Goal: Task Accomplishment & Management: Manage account settings

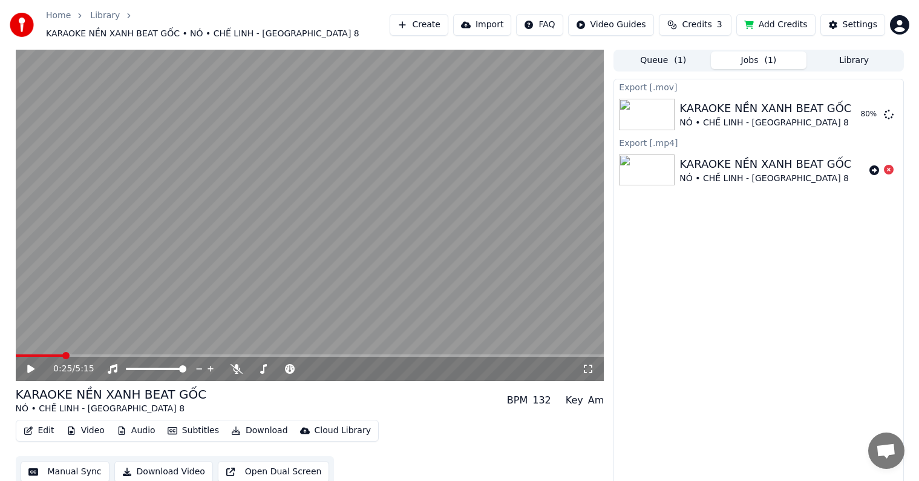
scroll to position [1, 0]
click at [678, 308] on div "Export [.mov] KARAOKE NỀN XANH BEAT GỐC NÓ • CHẾ LINH - ASIA 8 80 % Export [.mp…" at bounding box center [759, 282] width 290 height 409
click at [683, 311] on div "Export [.mov] KARAOKE NỀN XANH BEAT GỐC NÓ • CHẾ LINH - ASIA 8 80 % Export [.mp…" at bounding box center [759, 282] width 290 height 409
click at [399, 403] on div "KARAOKE NỀN XANH BEAT GỐC NÓ • CHẾ LINH - ASIA 8 BPM 132 Key Am" at bounding box center [310, 399] width 589 height 29
click at [404, 286] on video at bounding box center [310, 214] width 589 height 331
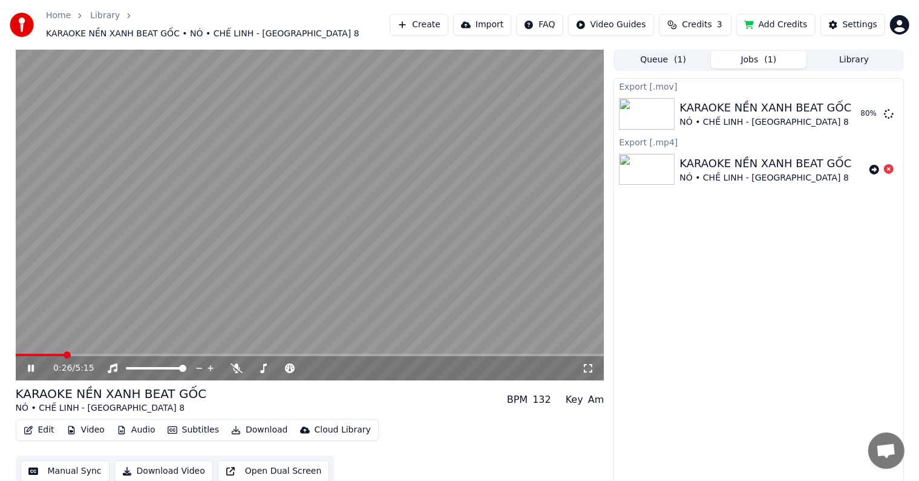
click at [719, 246] on div "Export [.mov] KARAOKE NỀN XANH BEAT GỐC NÓ • CHẾ LINH - ASIA 8 80 % Export [.mp…" at bounding box center [759, 282] width 290 height 409
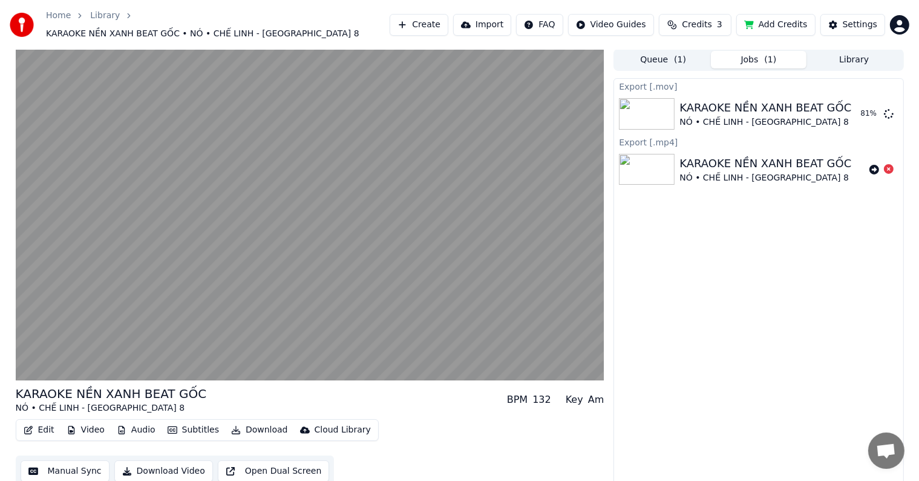
click at [690, 266] on div "Export [.mov] KARAOKE NỀN XANH BEAT GỐC NÓ • CHẾ LINH - ASIA 8 81 % Export [.mp…" at bounding box center [759, 282] width 290 height 409
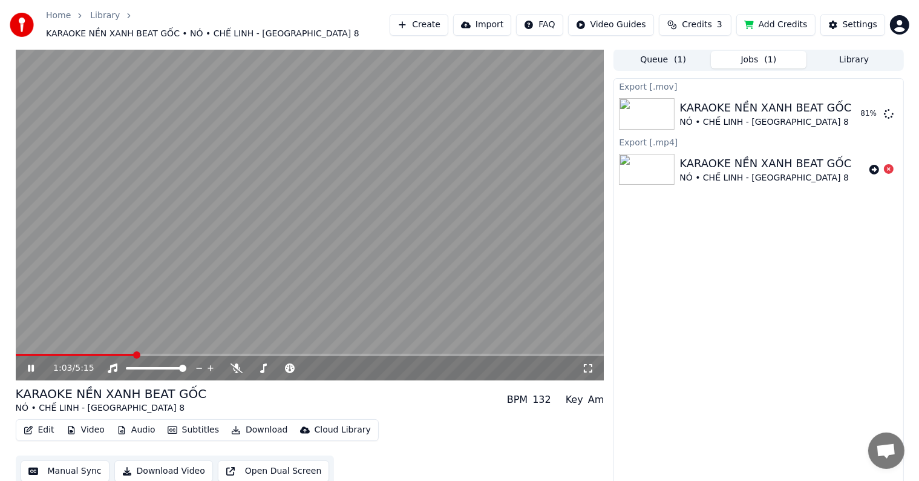
click at [696, 271] on div "Export [.mov] KARAOKE NỀN XANH BEAT GỐC NÓ • CHẾ LINH - ASIA 8 81 % Export [.mp…" at bounding box center [759, 282] width 290 height 409
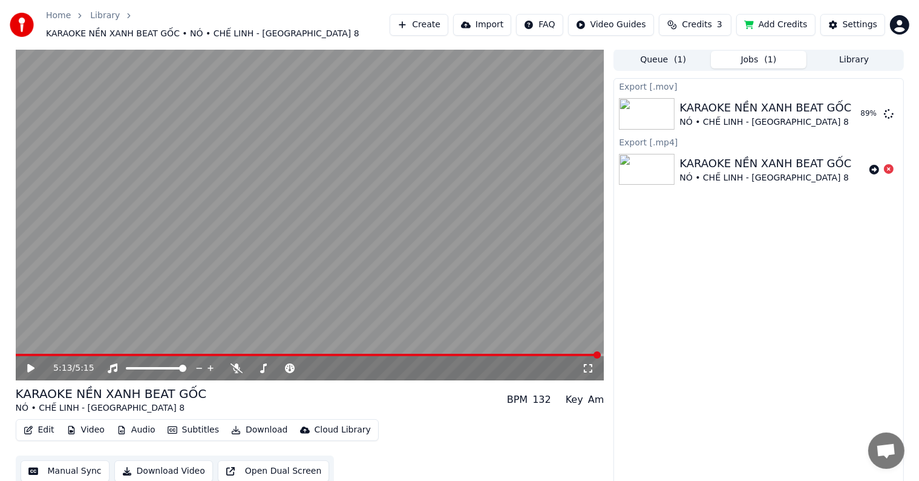
click at [440, 22] on button "Create" at bounding box center [419, 25] width 59 height 22
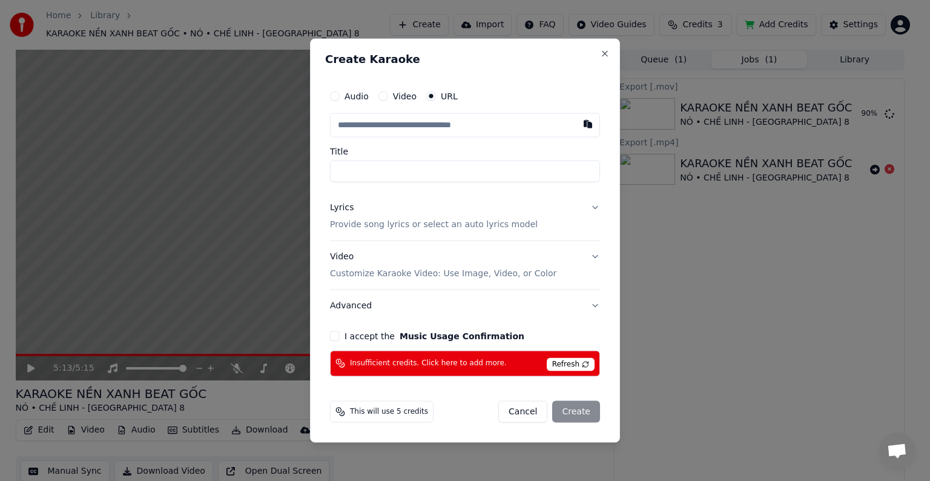
click at [527, 411] on button "Cancel" at bounding box center [522, 411] width 49 height 22
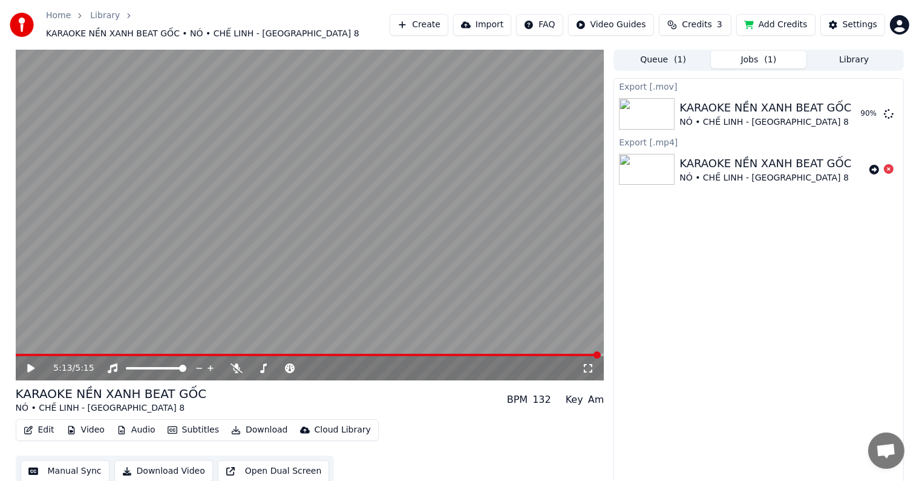
click at [755, 261] on div "Export [.mov] KARAOKE NỀN XANH BEAT GỐC NÓ • CHẾ LINH - ASIA 8 90 % Export [.mp…" at bounding box center [759, 282] width 290 height 409
click at [703, 270] on div "Export [.mov] KARAOKE NỀN XANH BEAT GỐC NÓ • CHẾ LINH - ASIA 8 90 % Export [.mp…" at bounding box center [759, 282] width 290 height 409
click at [898, 20] on html "Home Library KARAOKE NỀN XANH BEAT GỐC • NÓ • CHẾ LINH - [GEOGRAPHIC_DATA] 8 Cr…" at bounding box center [459, 239] width 919 height 481
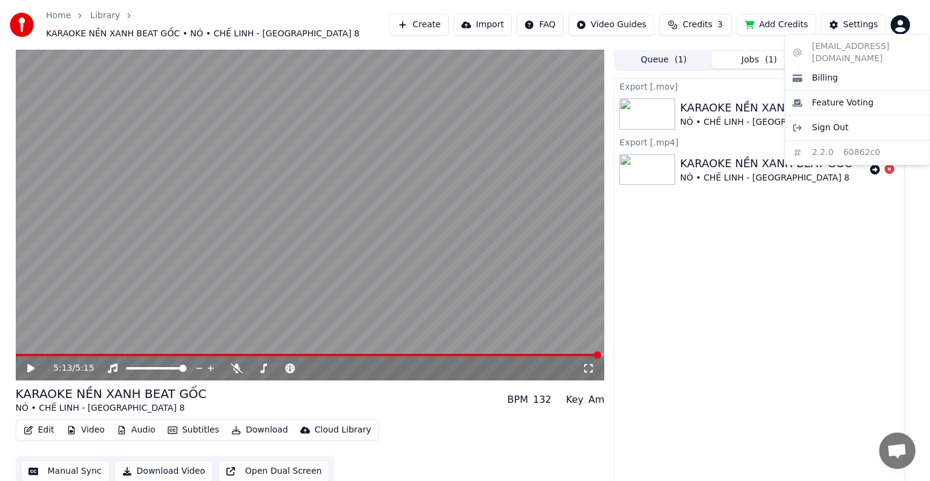
click at [804, 303] on html "Home Library KARAOKE NỀN XANH BEAT GỐC • NÓ • CHẾ LINH - [GEOGRAPHIC_DATA] 8 Cr…" at bounding box center [465, 239] width 930 height 481
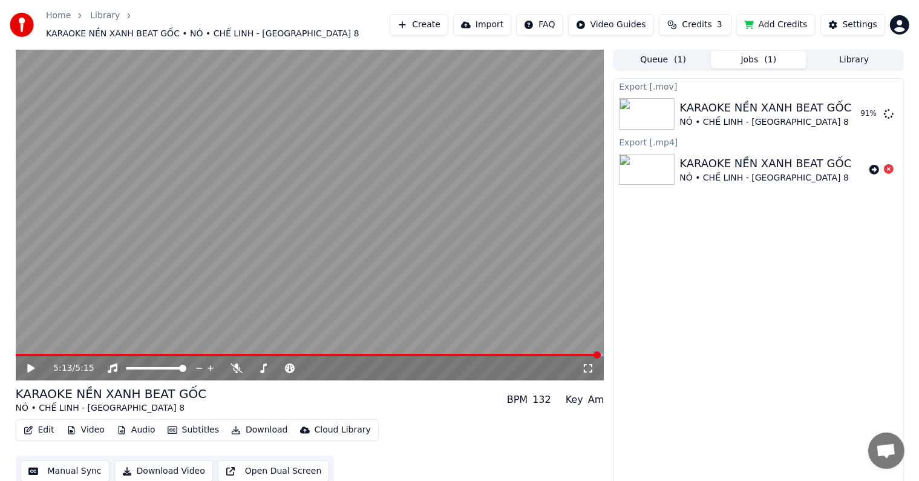
click at [770, 229] on div "Export [.mov] KARAOKE NỀN XANH BEAT GỐC NÓ • CHẾ LINH - ASIA 8 91 % Export [.mp…" at bounding box center [759, 282] width 290 height 409
click at [864, 51] on button "Library" at bounding box center [855, 60] width 96 height 18
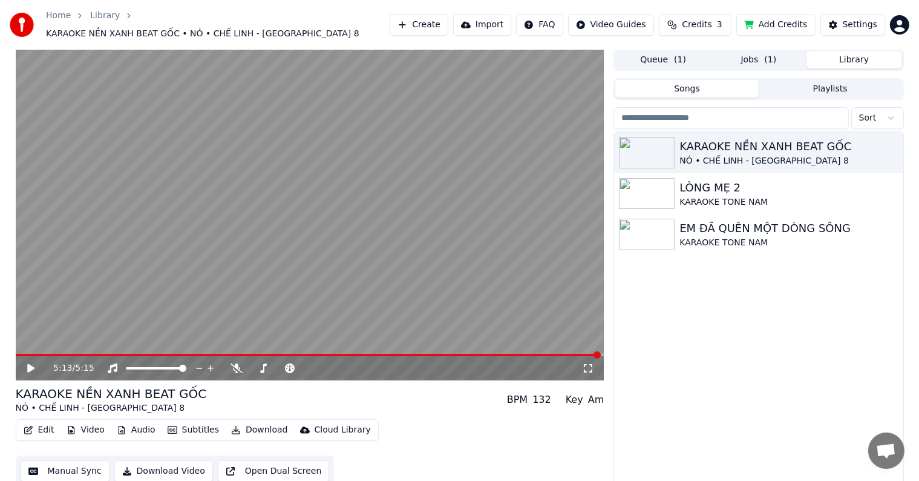
click at [785, 295] on div "KARAOKE NỀN XANH BEAT GỐC NÓ • CHẾ LINH - ASIA 8 LÒNG MẸ 2 KARAOKE TONE NAM EM …" at bounding box center [758, 312] width 289 height 360
click at [715, 300] on div "KARAOKE NỀN XANH BEAT GỐC NÓ • CHẾ LINH - ASIA 8 LÒNG MẸ 2 KARAOKE TONE NAM EM …" at bounding box center [758, 312] width 289 height 360
click at [893, 188] on icon "button" at bounding box center [893, 193] width 12 height 10
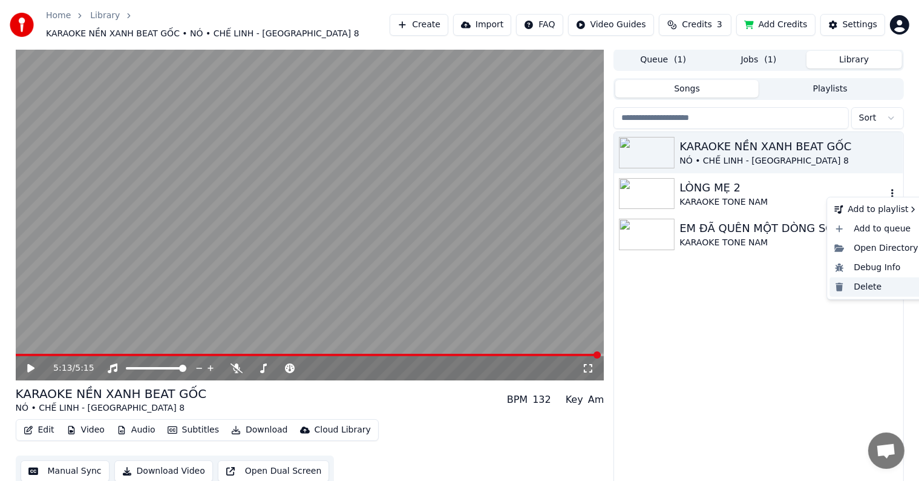
click at [865, 288] on div "Delete" at bounding box center [876, 286] width 93 height 19
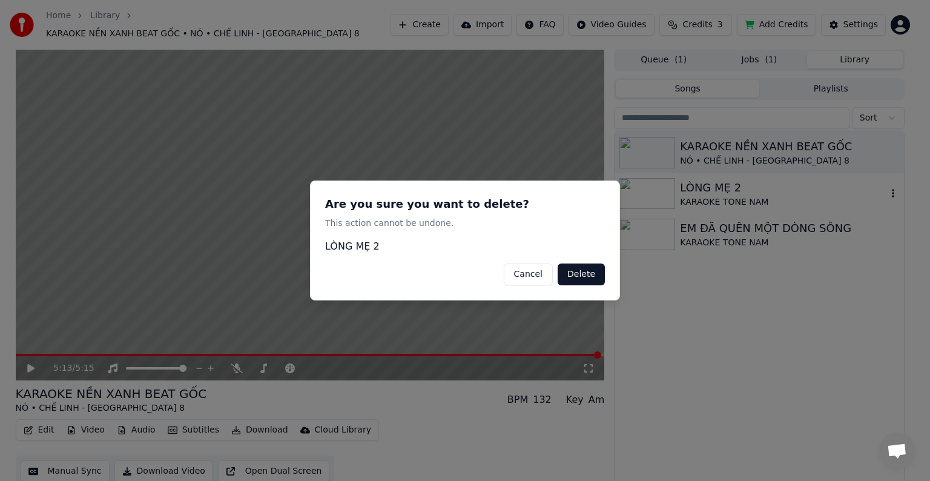
click at [582, 274] on button "Delete" at bounding box center [581, 274] width 47 height 22
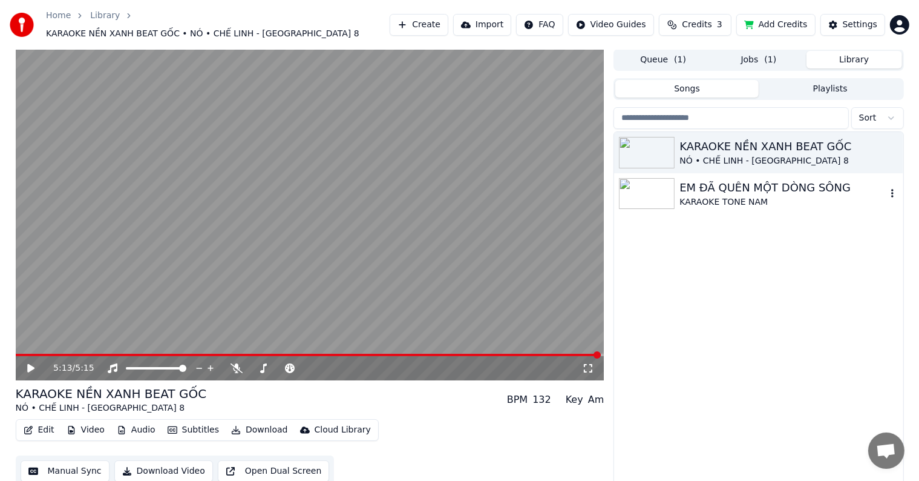
click at [893, 188] on icon "button" at bounding box center [893, 193] width 12 height 10
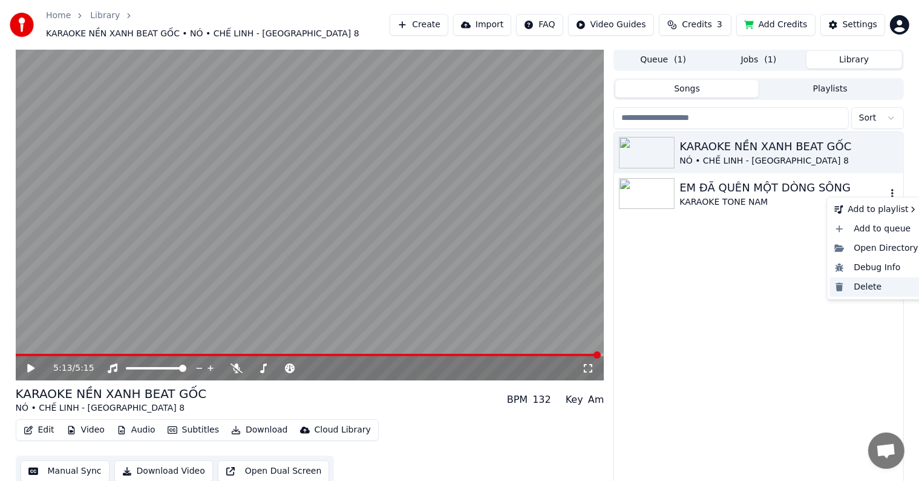
click at [858, 284] on div "Delete" at bounding box center [876, 286] width 93 height 19
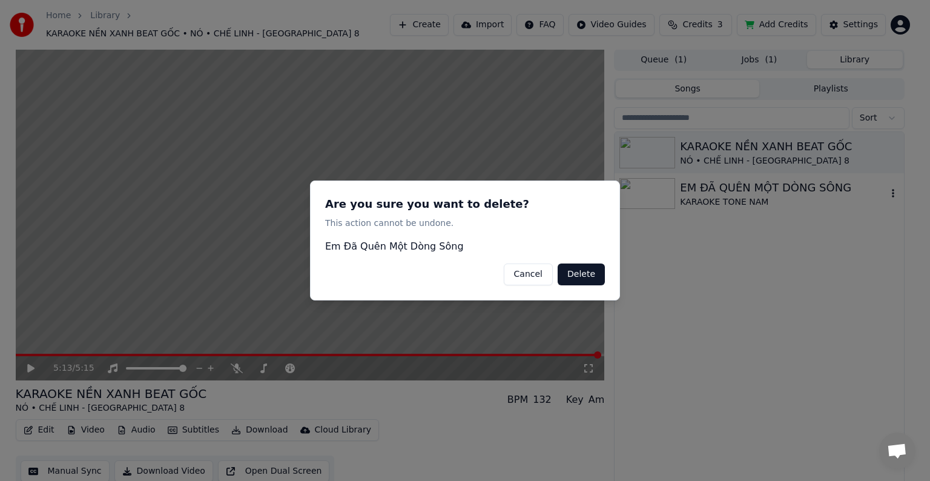
click at [584, 274] on button "Delete" at bounding box center [581, 274] width 47 height 22
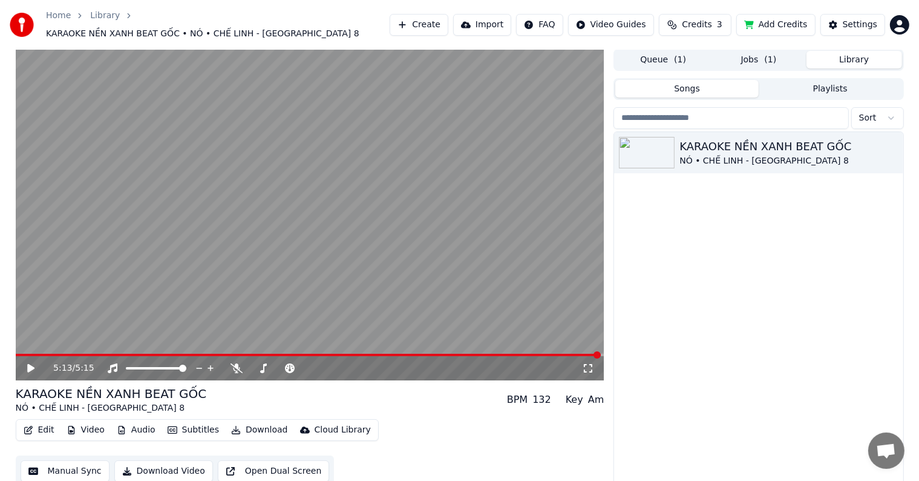
click at [765, 274] on div "KARAOKE NỀN XANH BEAT GỐC NÓ • CHẾ LINH - [GEOGRAPHIC_DATA] 8" at bounding box center [758, 312] width 289 height 360
click at [45, 344] on video at bounding box center [310, 214] width 589 height 331
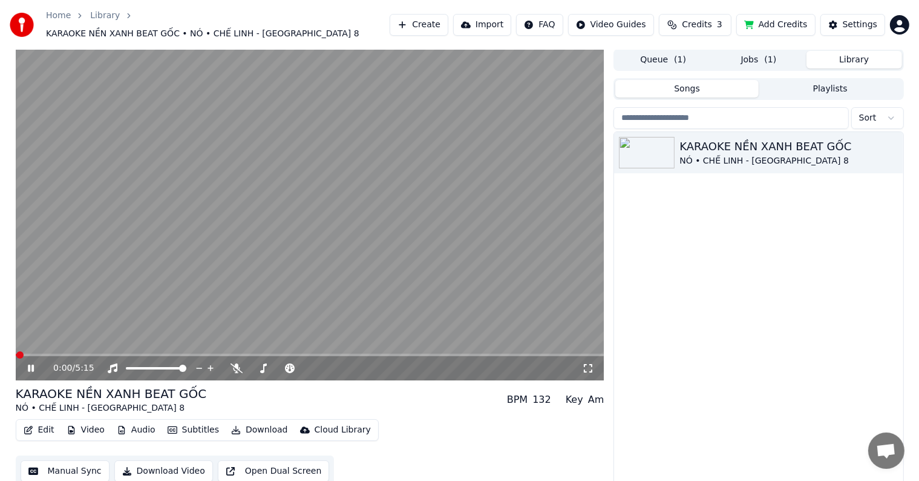
click at [30, 363] on icon at bounding box center [39, 368] width 28 height 10
click at [30, 364] on icon at bounding box center [30, 368] width 7 height 8
click at [695, 56] on button "Queue ( 1 )" at bounding box center [664, 60] width 96 height 18
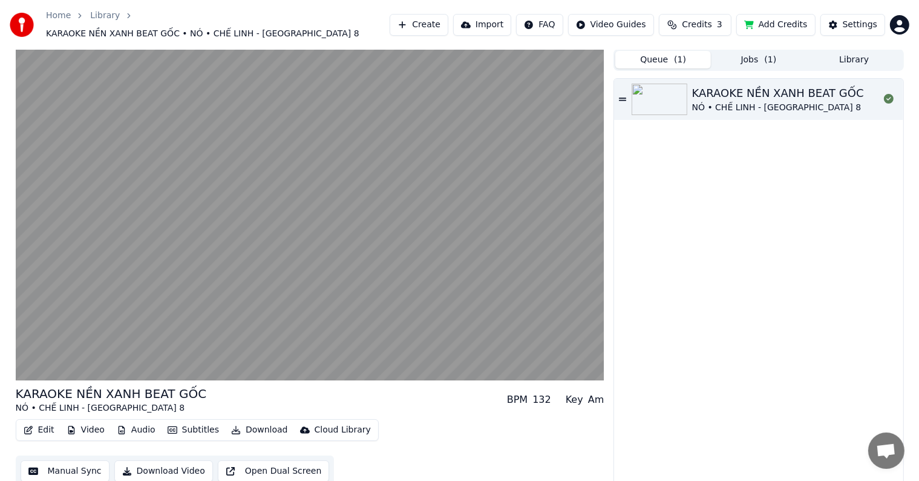
click at [728, 188] on div "KARAOKE NỀN XANH BEAT GỐC NÓ • CHẾ LINH - [GEOGRAPHIC_DATA] 8" at bounding box center [758, 282] width 289 height 407
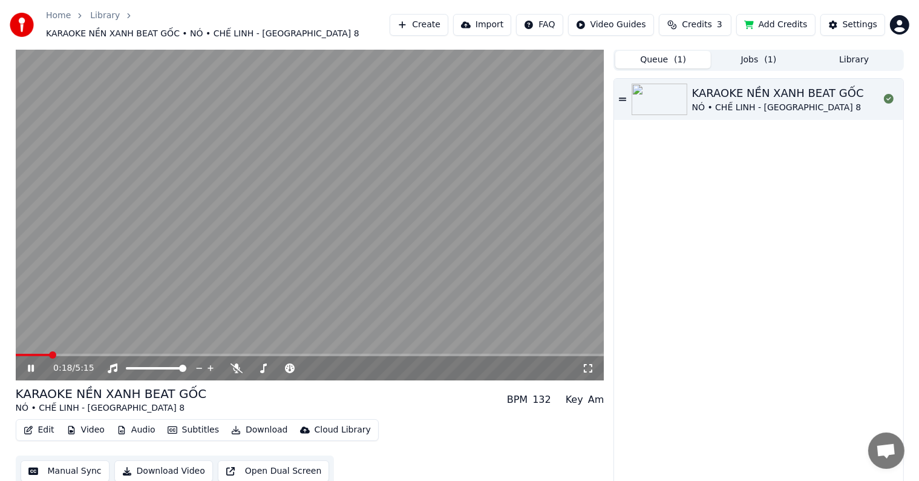
click at [749, 183] on div "KARAOKE NỀN XANH BEAT GỐC NÓ • CHẾ LINH - [GEOGRAPHIC_DATA] 8" at bounding box center [758, 282] width 289 height 407
click at [672, 52] on button "Queue ( 1 )" at bounding box center [664, 60] width 96 height 18
click at [742, 186] on div "KARAOKE NỀN XANH BEAT GỐC NÓ • CHẾ LINH - [GEOGRAPHIC_DATA] 8" at bounding box center [758, 282] width 289 height 407
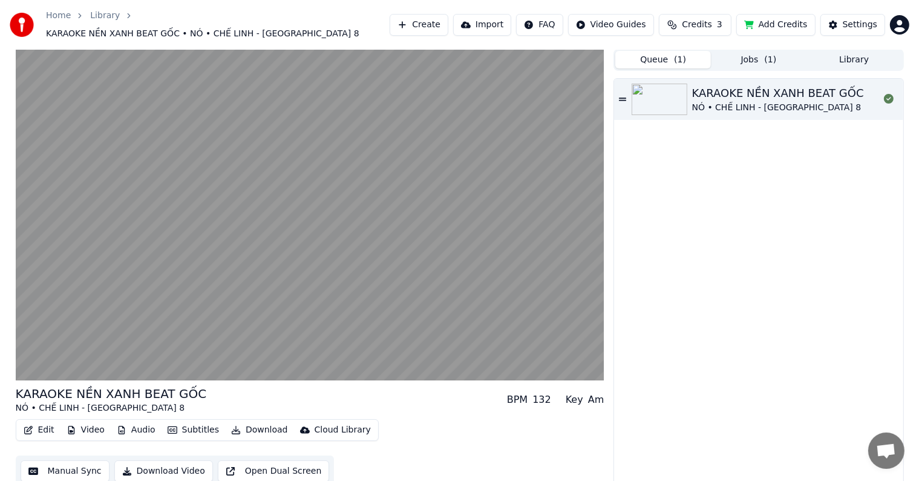
click at [755, 51] on button "Jobs ( 1 )" at bounding box center [759, 60] width 96 height 18
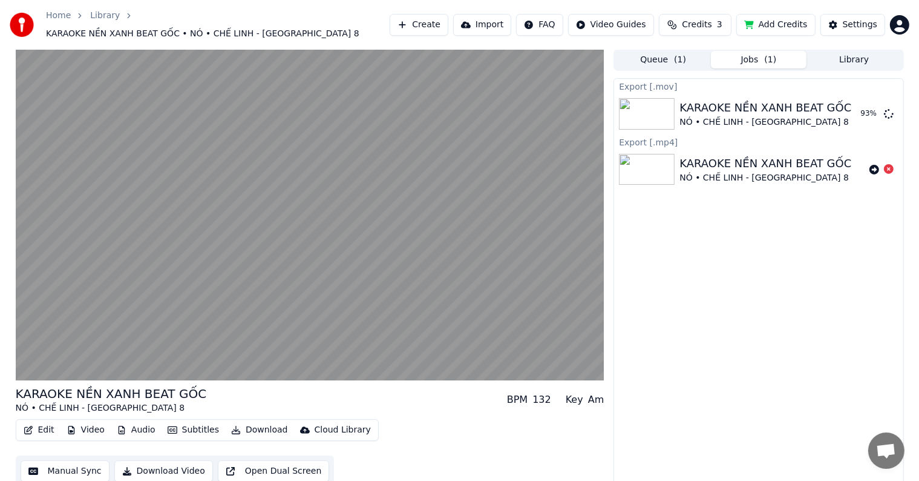
click at [736, 260] on div "Export [.mov] KARAOKE NỀN XANH BEAT GỐC NÓ • CHẾ LINH - ASIA 8 93 % Export [.mp…" at bounding box center [759, 282] width 290 height 409
click at [635, 274] on div "Export [.mov] KARAOKE NỀN XANH BEAT GỐC NÓ • CHẾ LINH - ASIA 8 99 % Export [.mp…" at bounding box center [759, 282] width 290 height 409
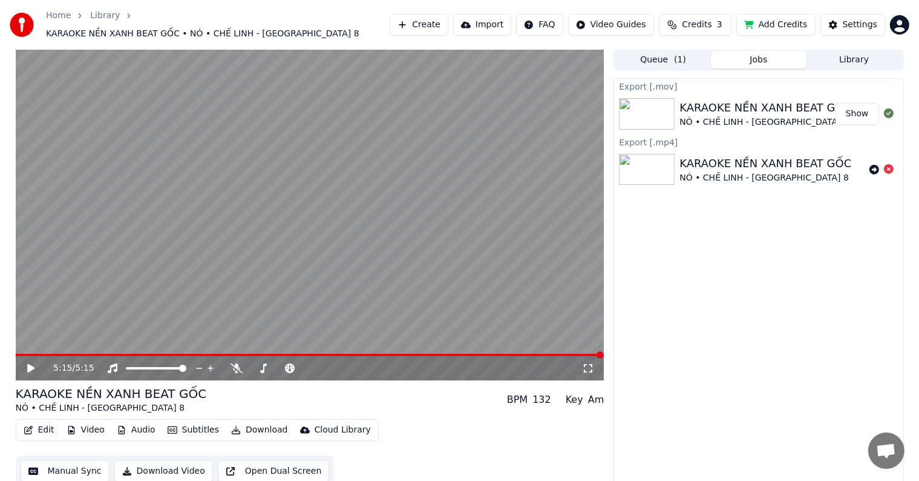
click at [860, 107] on button "Show" at bounding box center [858, 114] width 44 height 22
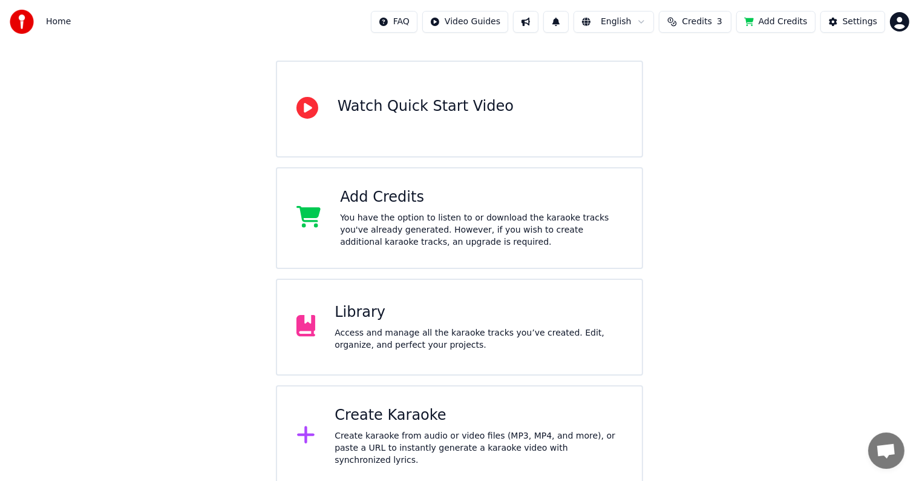
scroll to position [95, 0]
click at [904, 19] on html "Home FAQ Video Guides English Credits 3 Add Credits Settings Welcome to Youka W…" at bounding box center [459, 195] width 919 height 581
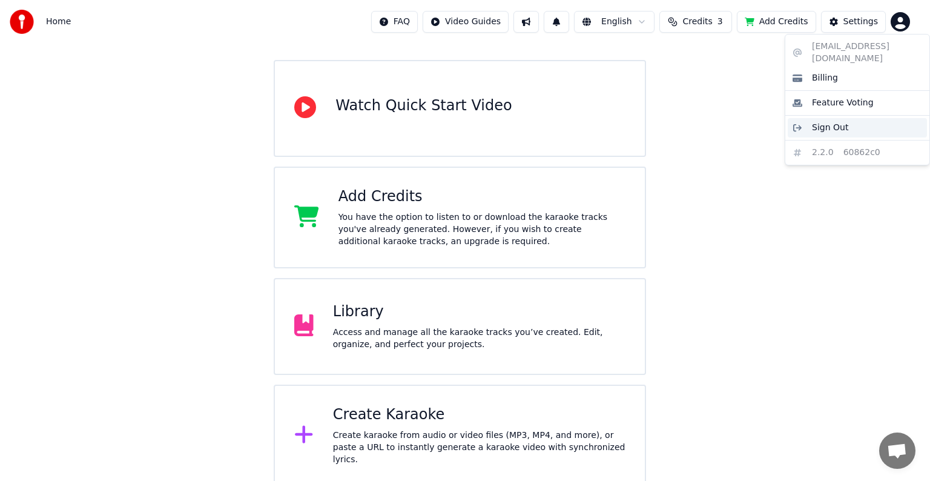
click at [821, 122] on span "Sign Out" at bounding box center [830, 128] width 36 height 12
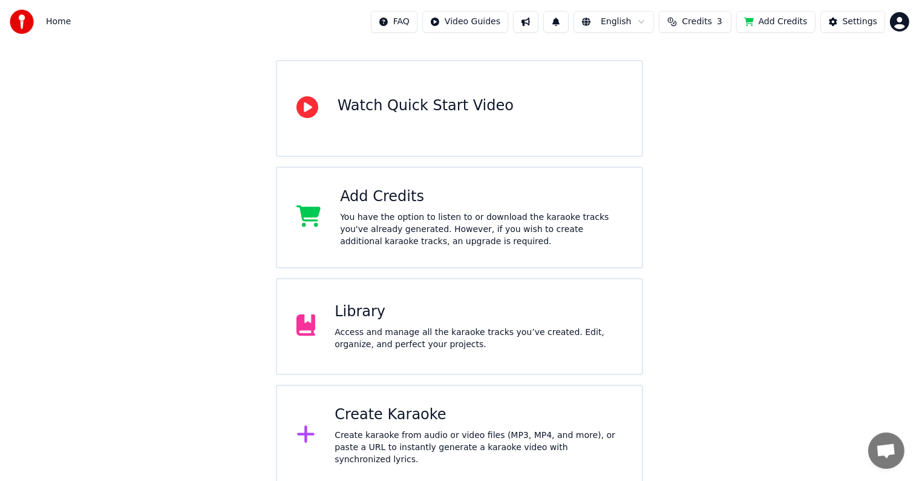
click at [799, 199] on div "Welcome to Youka Watch Quick Start Video Add Credits You have the option to lis…" at bounding box center [459, 218] width 919 height 538
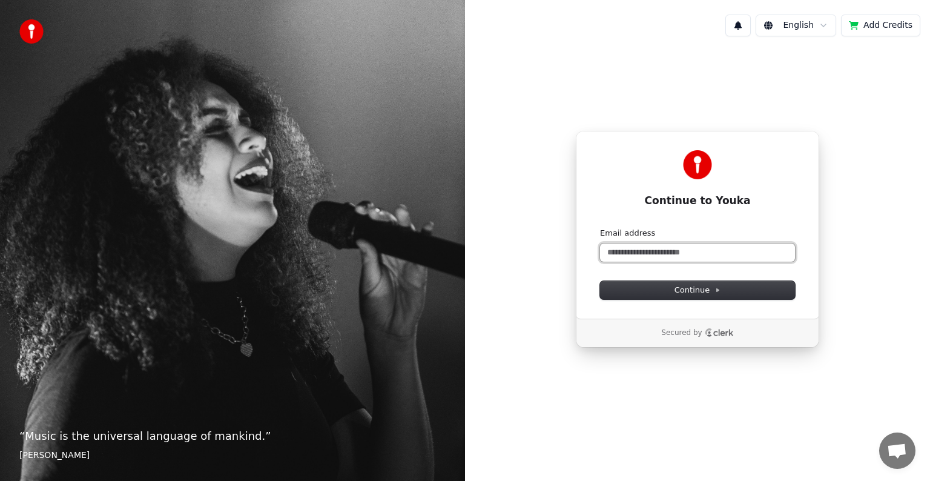
click at [659, 255] on input "Email address" at bounding box center [697, 252] width 195 height 18
click at [659, 251] on input "Email address" at bounding box center [697, 252] width 195 height 18
paste input "**********"
click at [611, 251] on input "**********" at bounding box center [697, 252] width 195 height 18
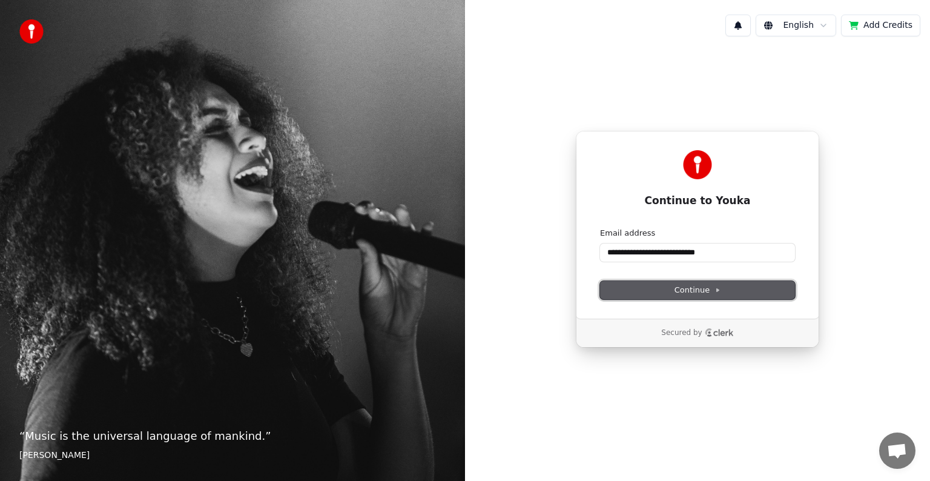
click at [697, 288] on span "Continue" at bounding box center [697, 290] width 46 height 11
type input "**********"
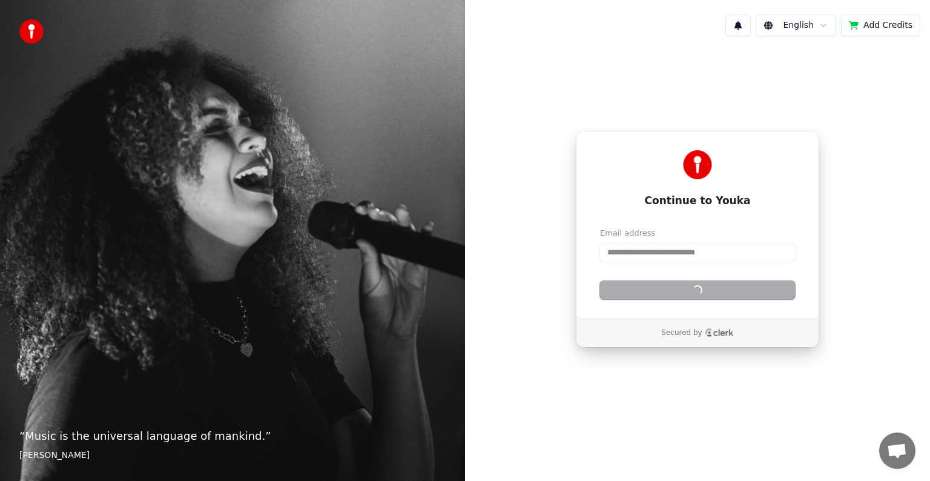
click at [547, 399] on div "**********" at bounding box center [697, 239] width 465 height 386
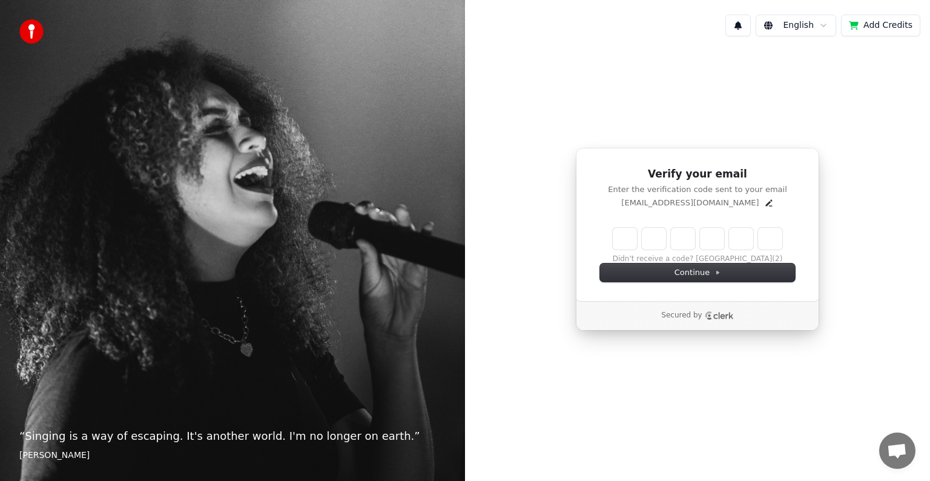
click at [620, 311] on div "Secured by" at bounding box center [697, 316] width 203 height 10
click at [694, 257] on button "Didn't receive a code? Resend" at bounding box center [697, 259] width 160 height 10
click at [617, 237] on input "Enter verification code" at bounding box center [697, 239] width 169 height 22
paste input "******"
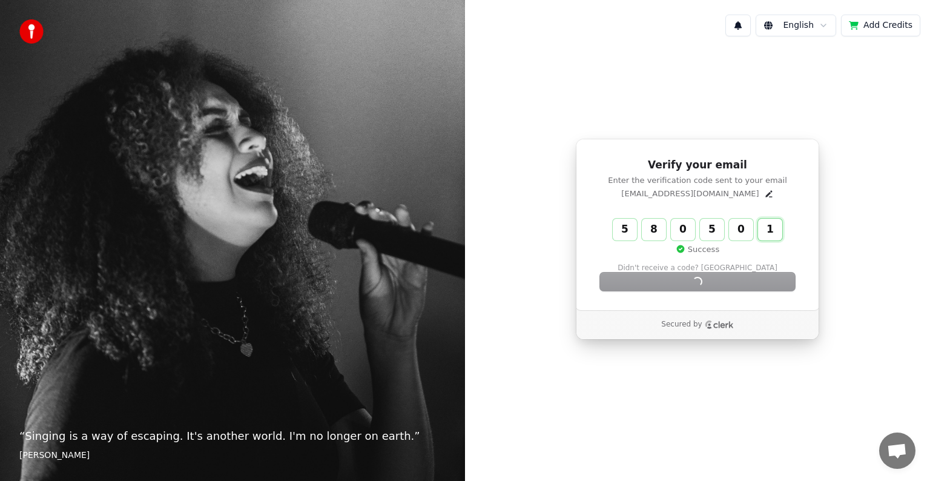
type input "******"
